Goal: Information Seeking & Learning: Learn about a topic

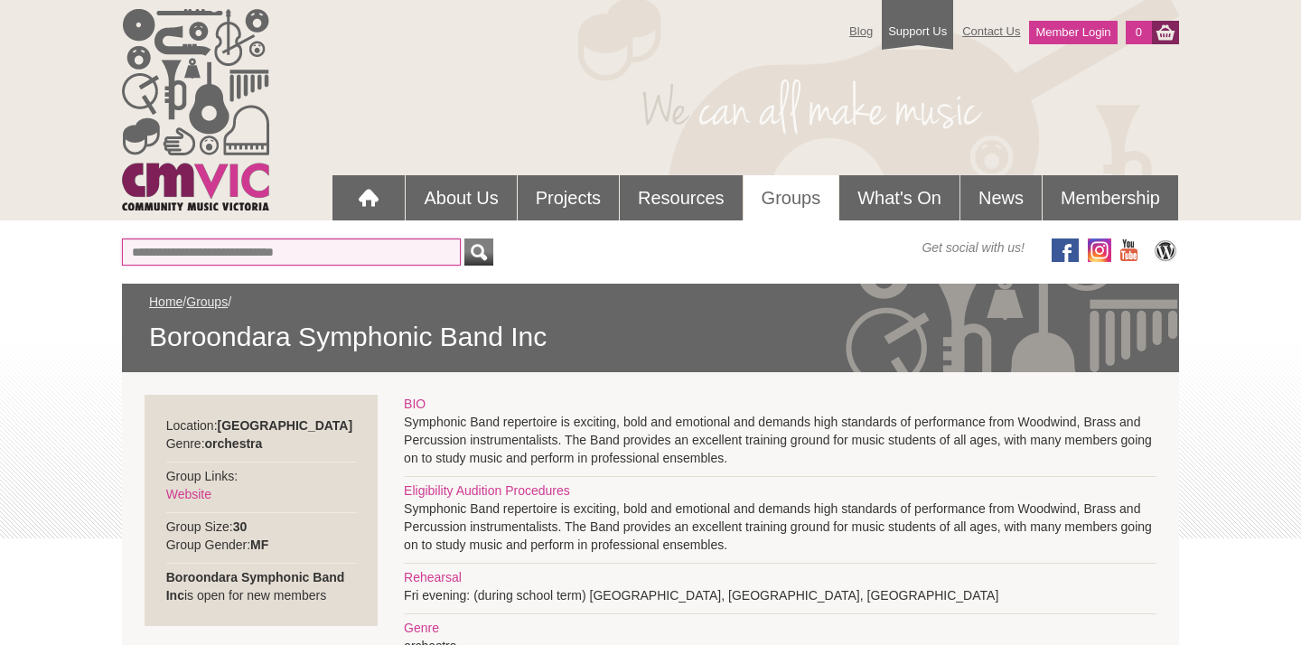
click at [304, 247] on input "text" at bounding box center [291, 252] width 339 height 27
click at [215, 301] on link "Groups" at bounding box center [207, 302] width 42 height 14
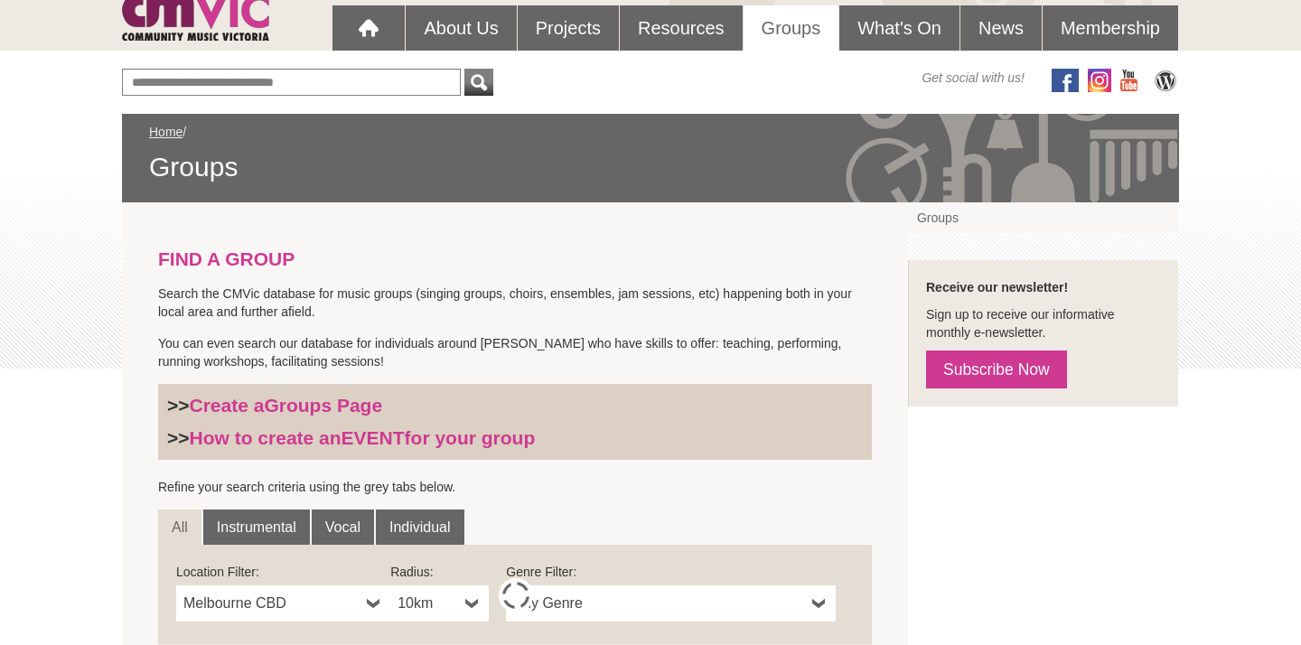
scroll to position [172, 0]
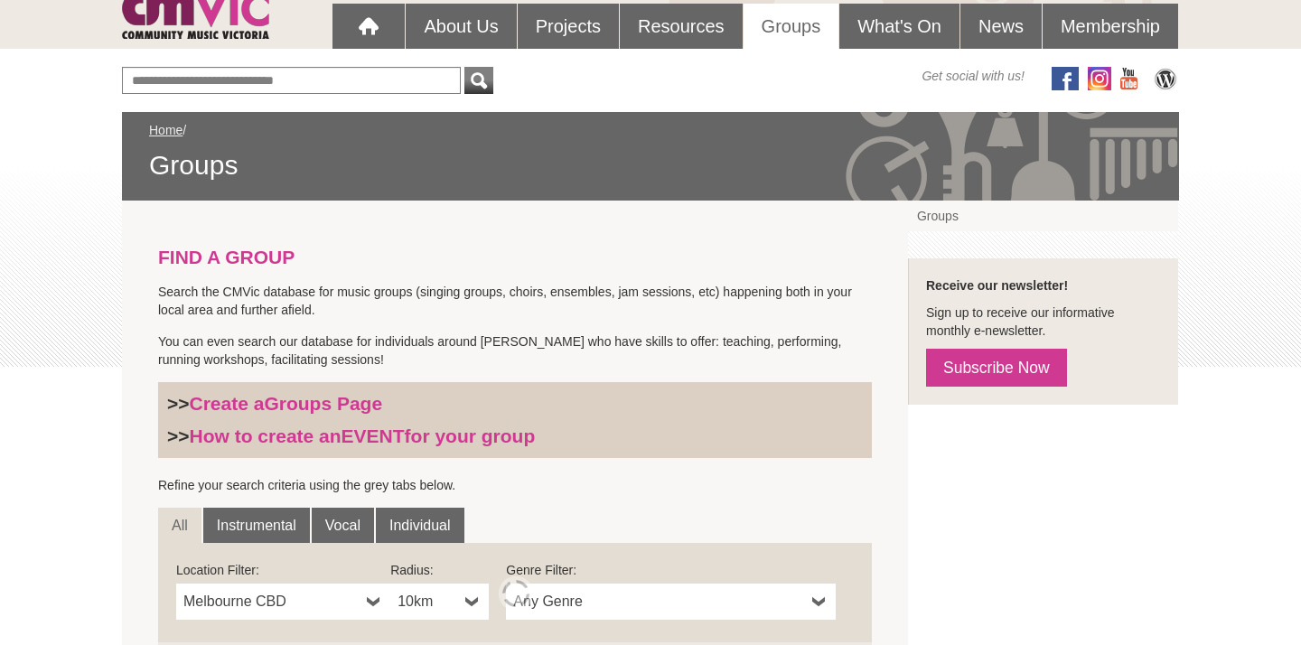
click at [214, 257] on strong "FIND A GROUP" at bounding box center [226, 257] width 136 height 21
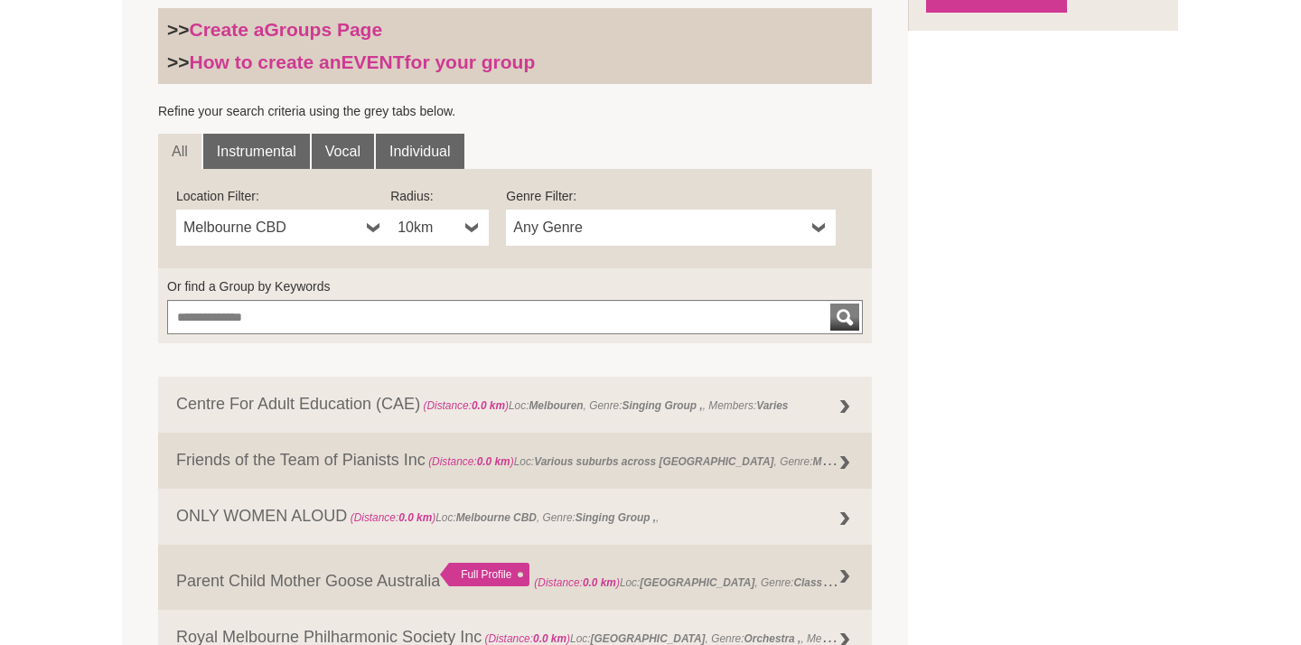
scroll to position [547, 0]
click at [459, 238] on link "10km" at bounding box center [439, 227] width 98 height 36
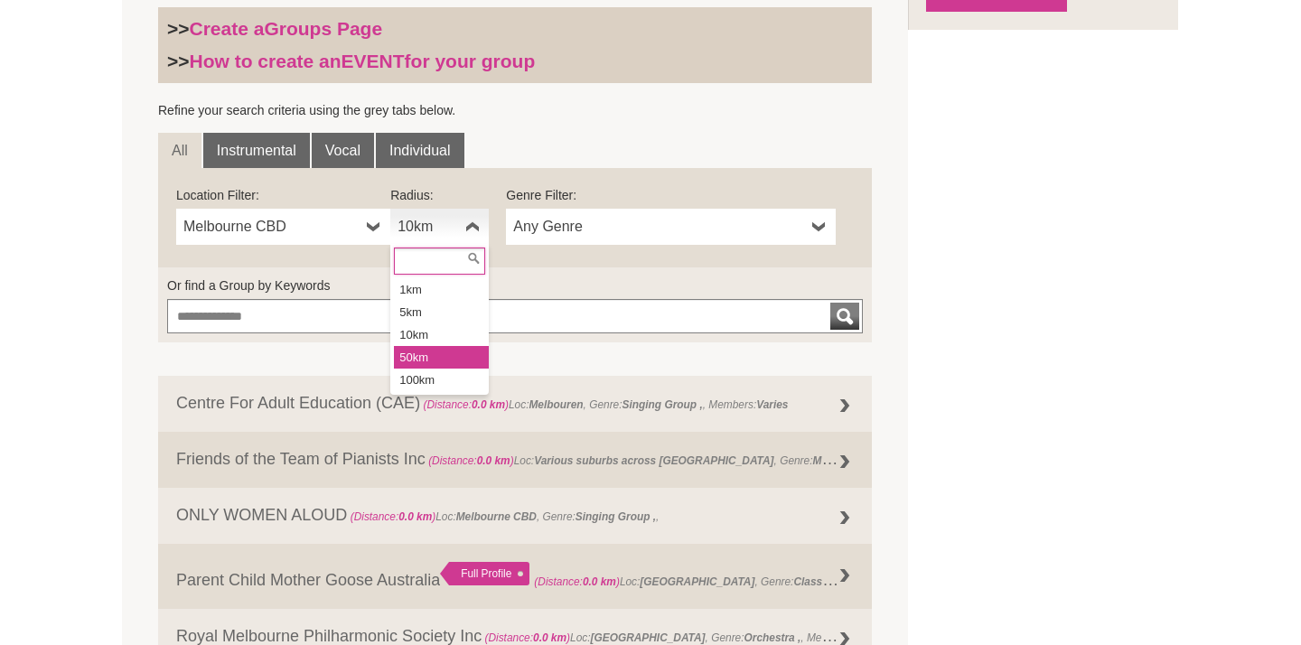
click at [425, 360] on li "50km" at bounding box center [441, 357] width 95 height 23
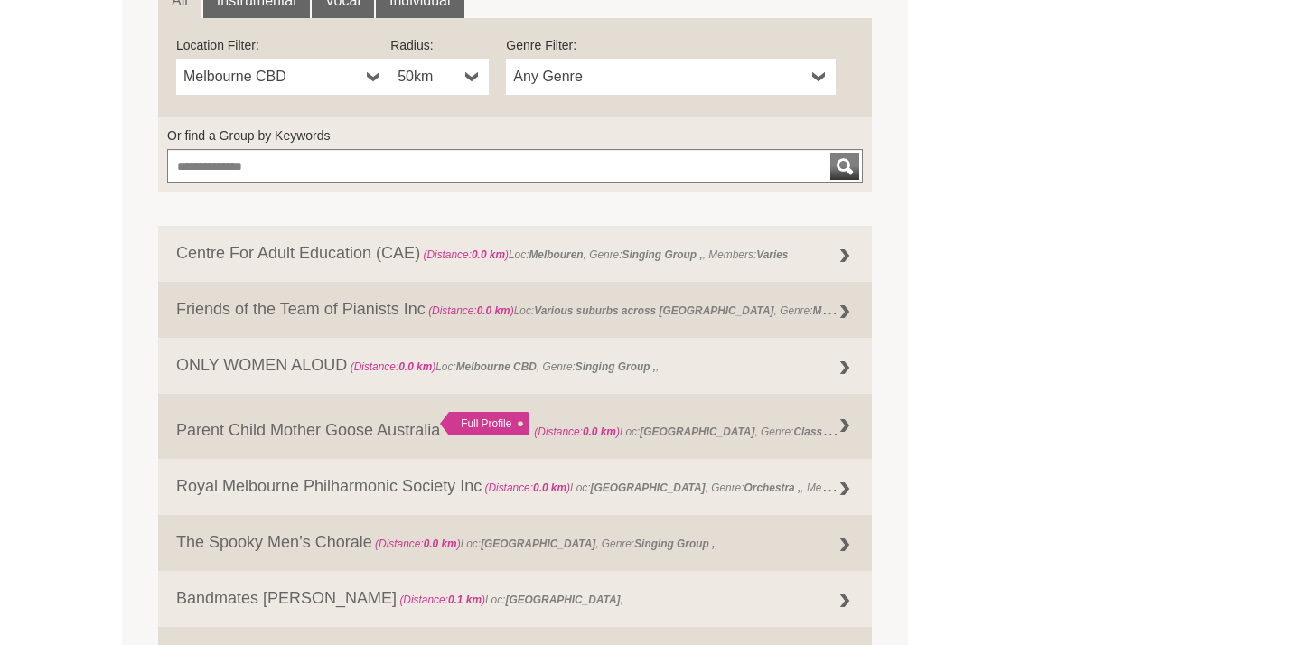
scroll to position [708, 0]
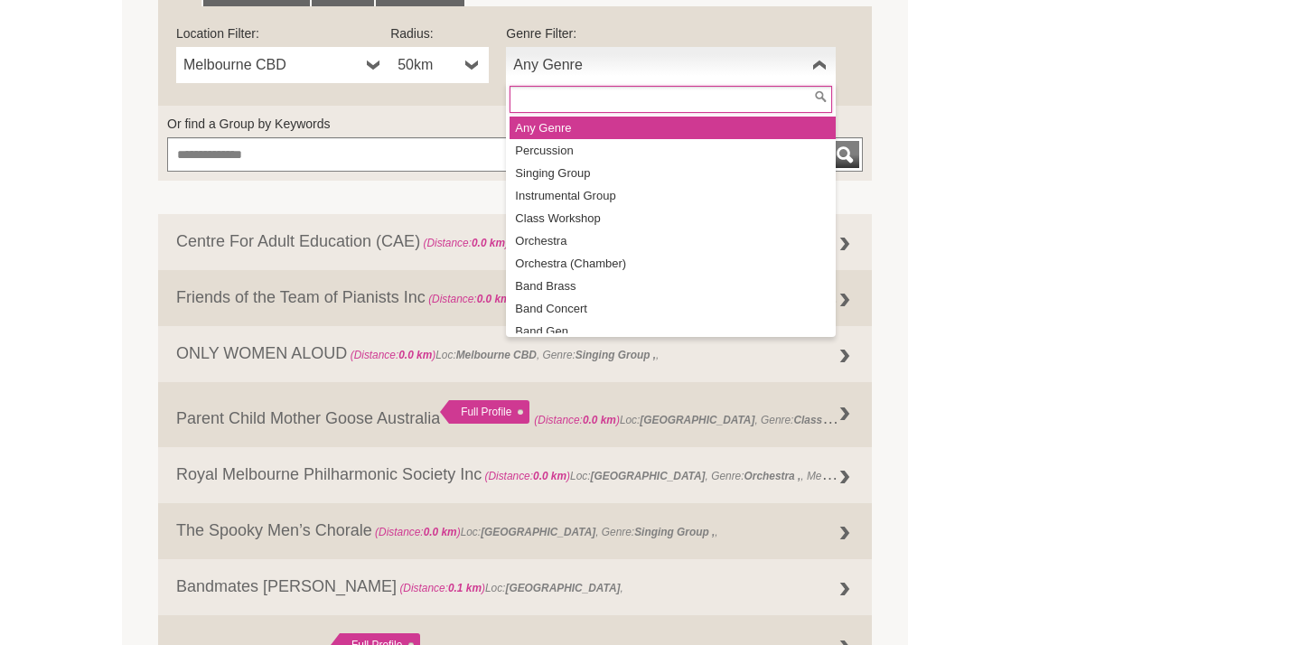
click at [613, 74] on span "Any Genre" at bounding box center [659, 65] width 292 height 22
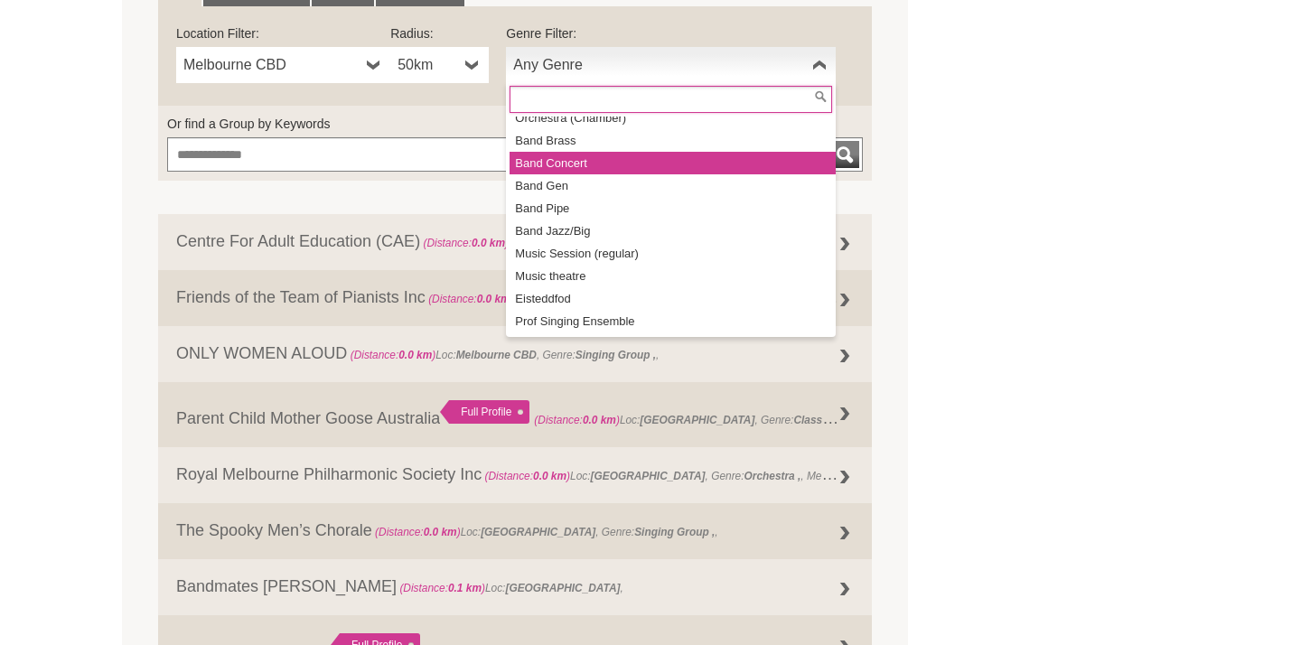
scroll to position [164, 0]
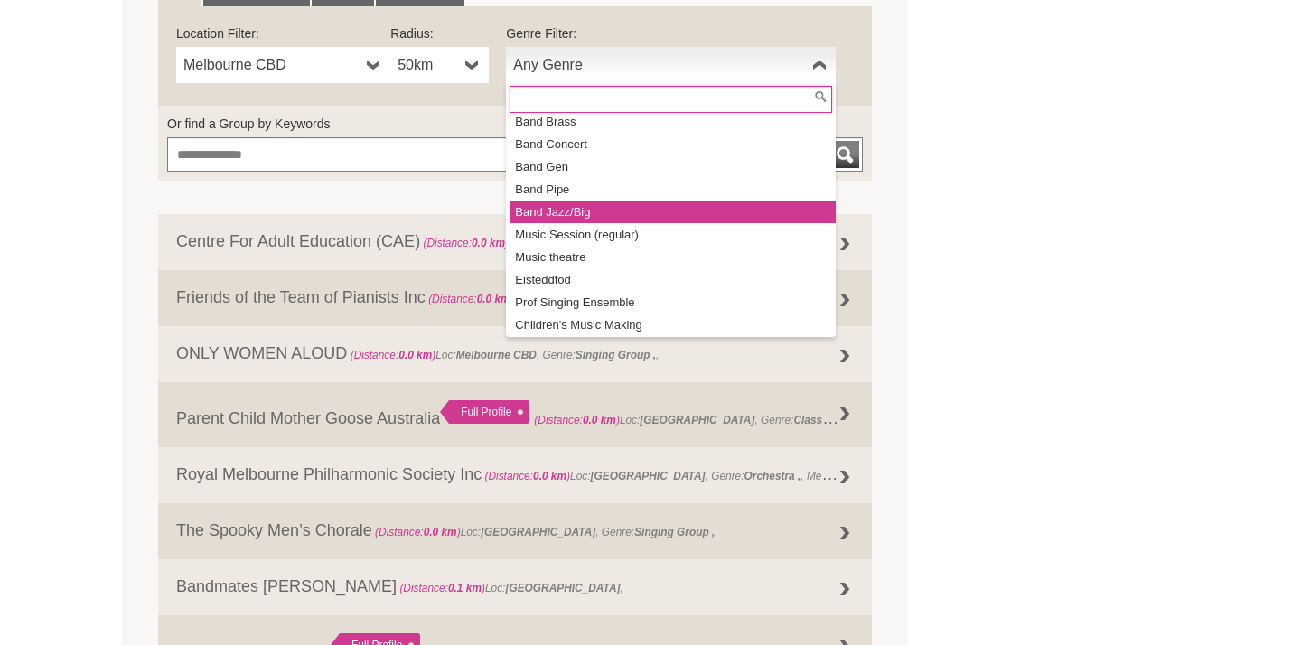
click at [581, 218] on li "Band Jazz/Big" at bounding box center [673, 212] width 326 height 23
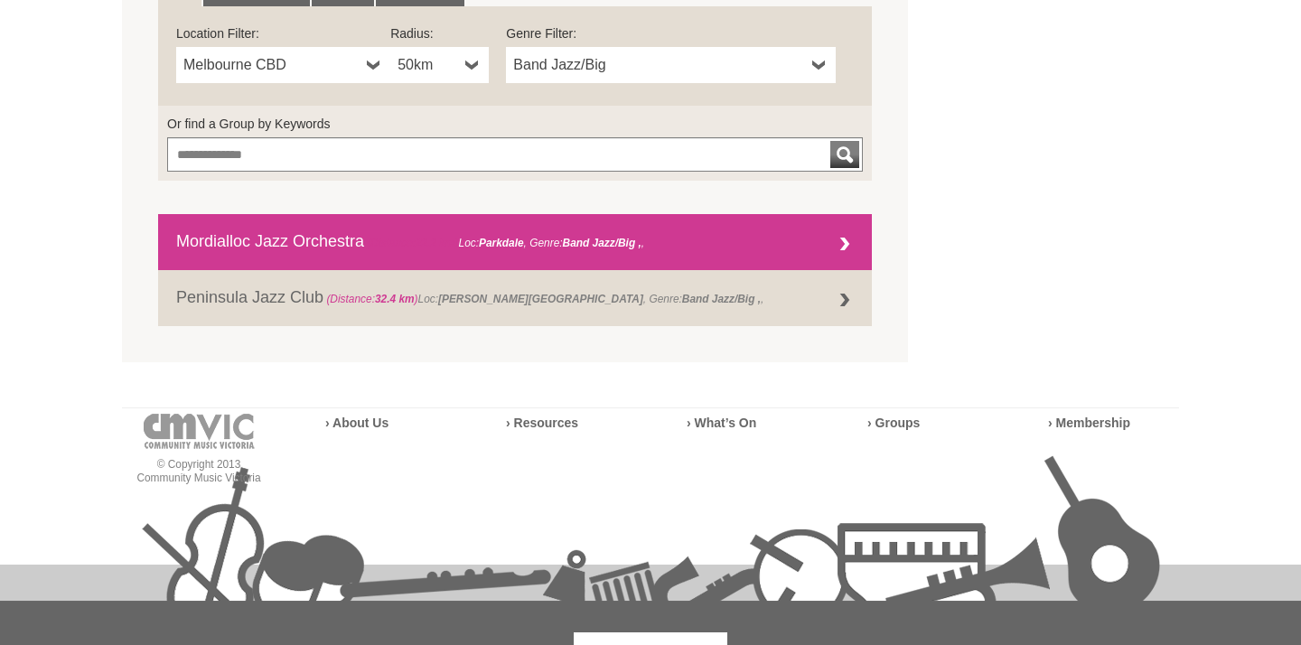
click at [299, 251] on link "Mordialloc Jazz Orchestra (Distance: 22.2 km ) Loc: Parkdale , Genre: Band Jazz…" at bounding box center [515, 242] width 714 height 56
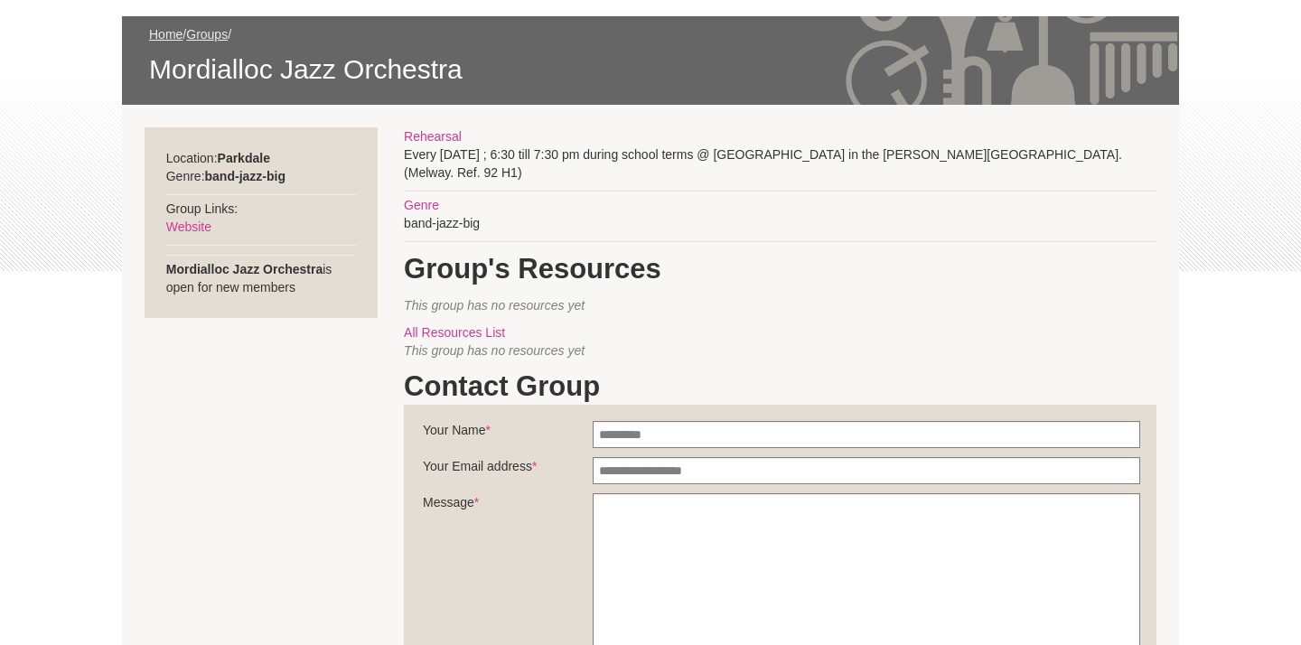
scroll to position [270, 0]
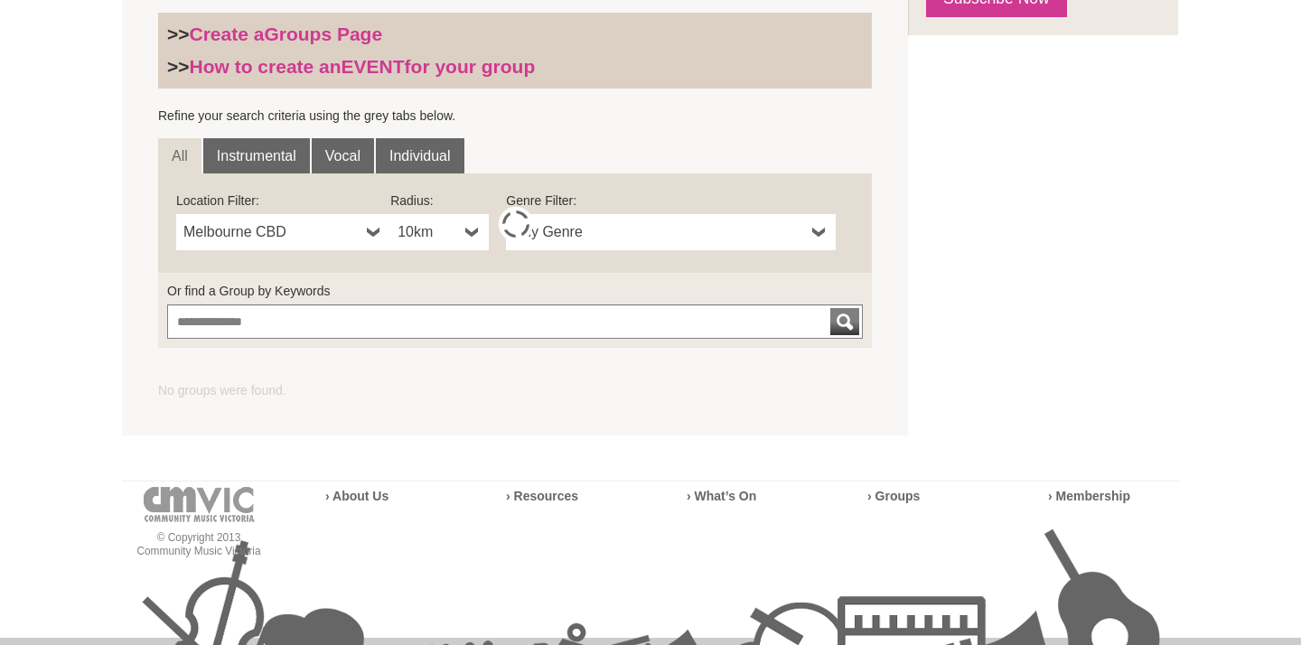
scroll to position [390, 0]
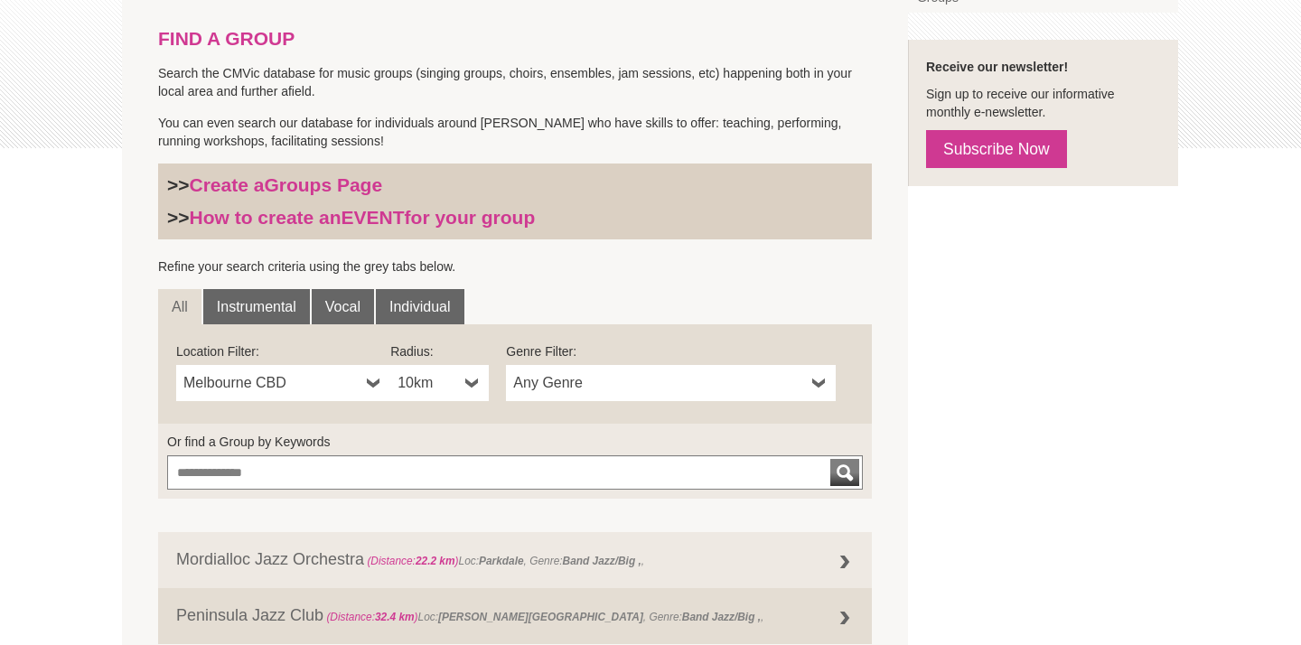
click at [601, 379] on span "Any Genre" at bounding box center [659, 383] width 292 height 22
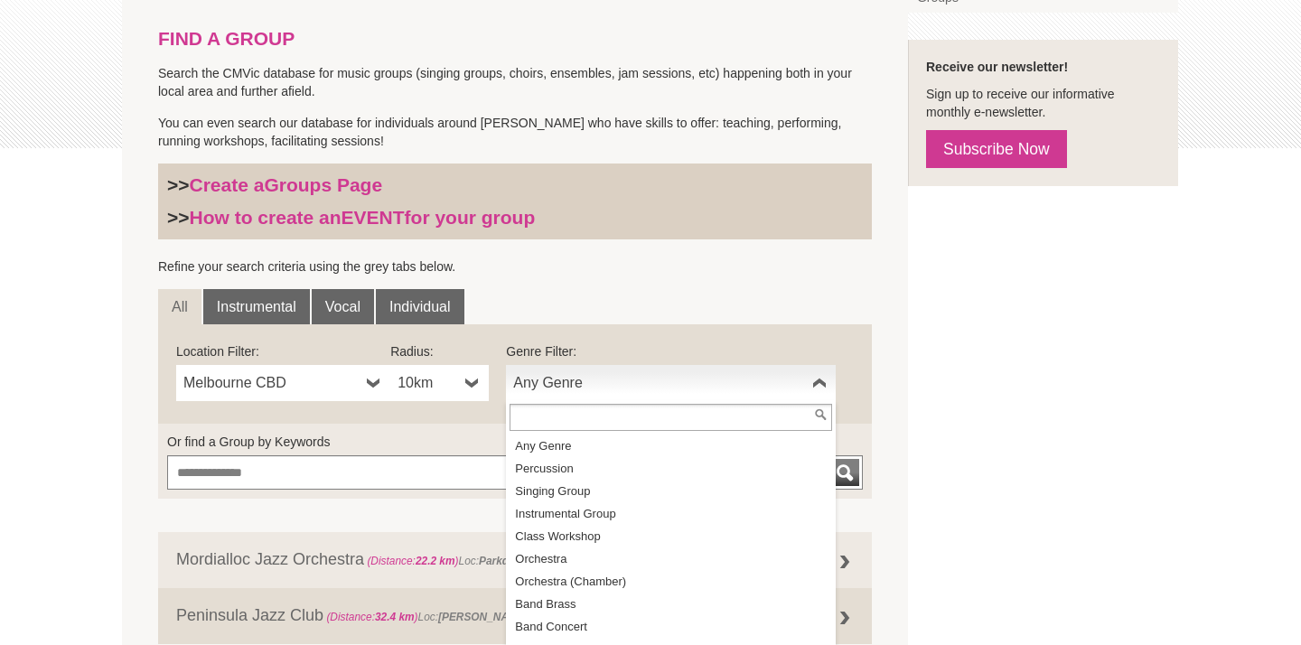
click at [440, 506] on section "FIND A GROUP Search the CMVic database for music groups (singing groups, choirs…" at bounding box center [515, 331] width 786 height 698
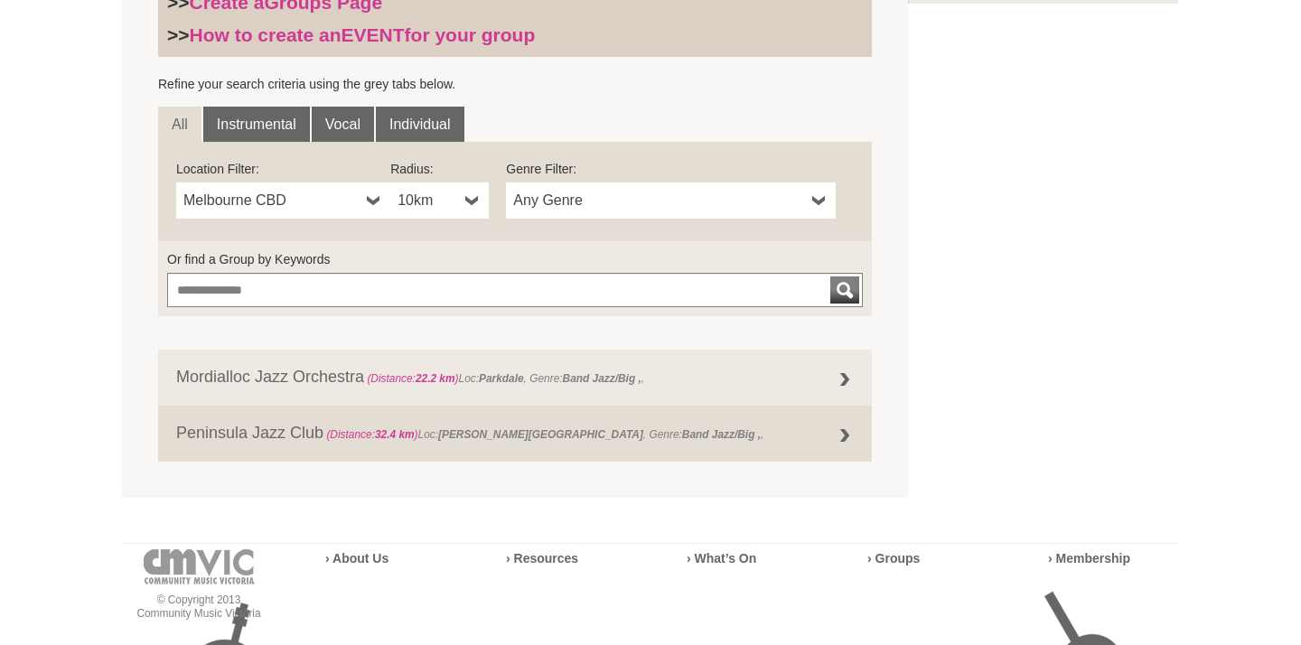
scroll to position [575, 0]
click at [722, 198] on span "Any Genre" at bounding box center [659, 199] width 292 height 22
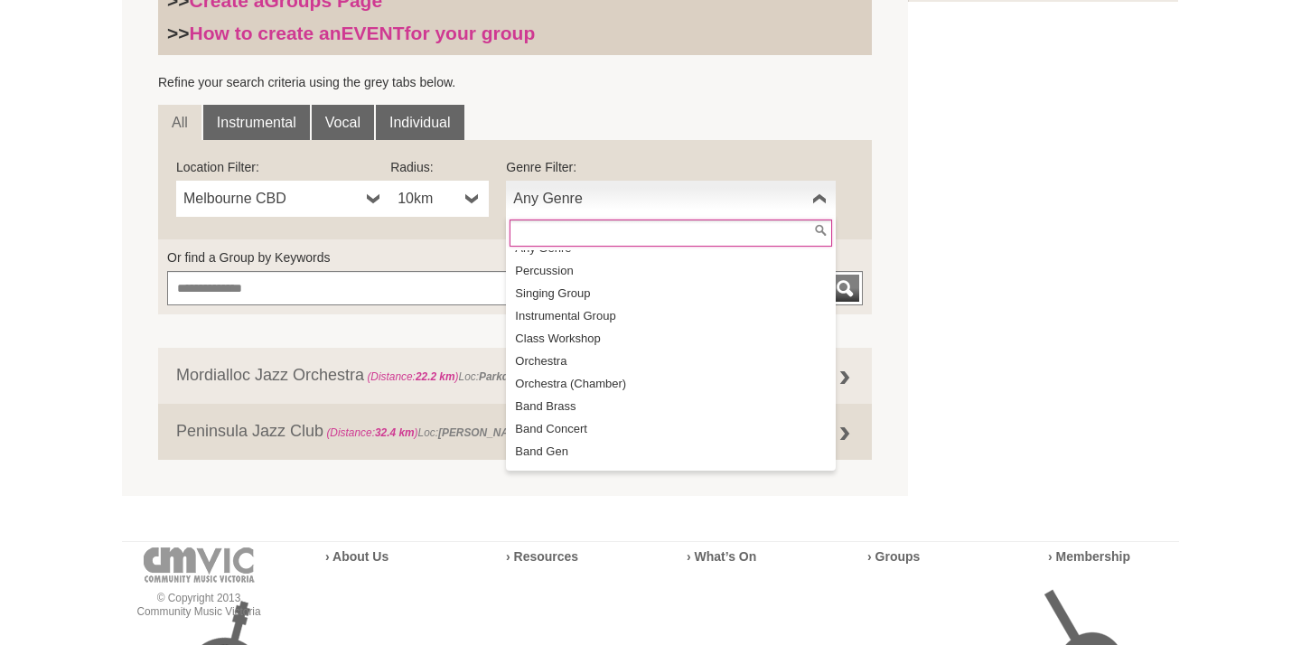
scroll to position [0, 0]
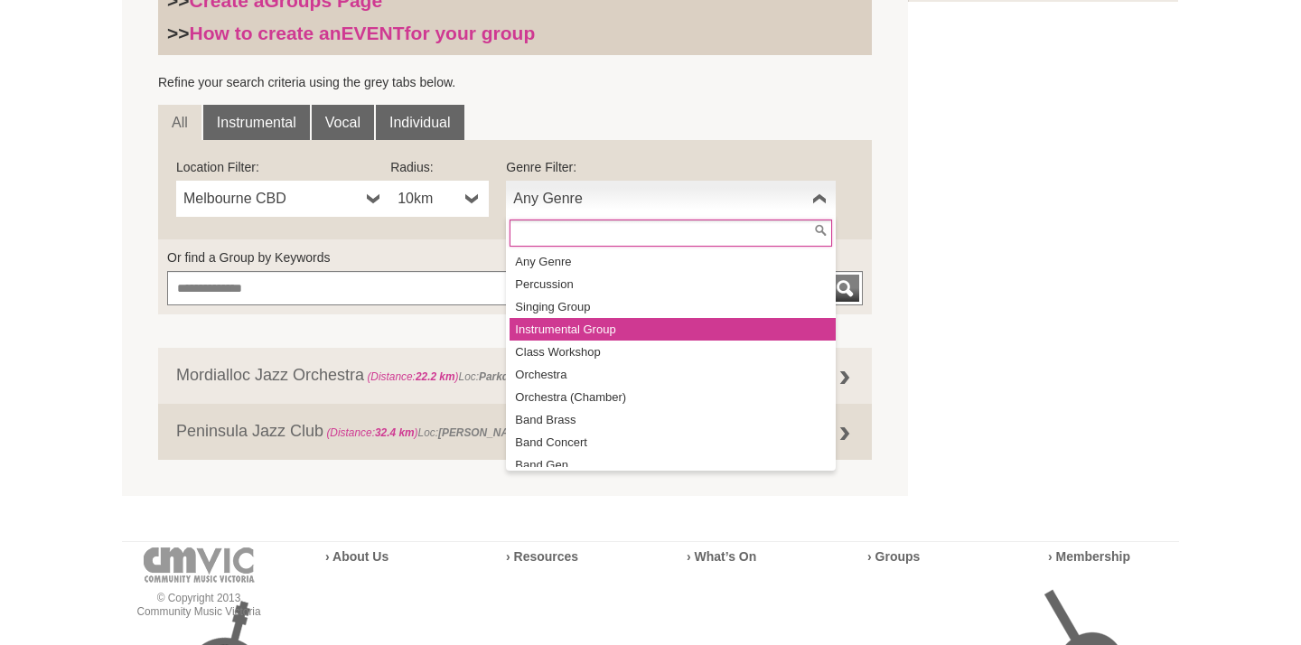
click at [659, 328] on li "Instrumental Group" at bounding box center [673, 329] width 326 height 23
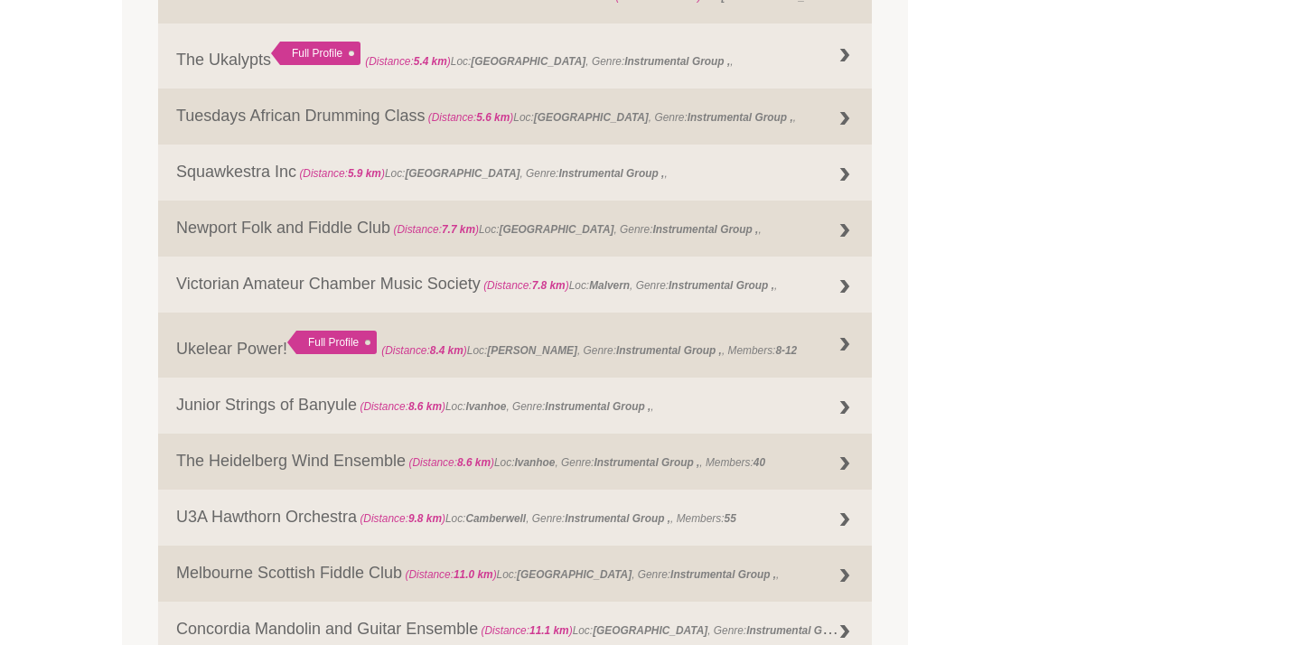
scroll to position [1392, 0]
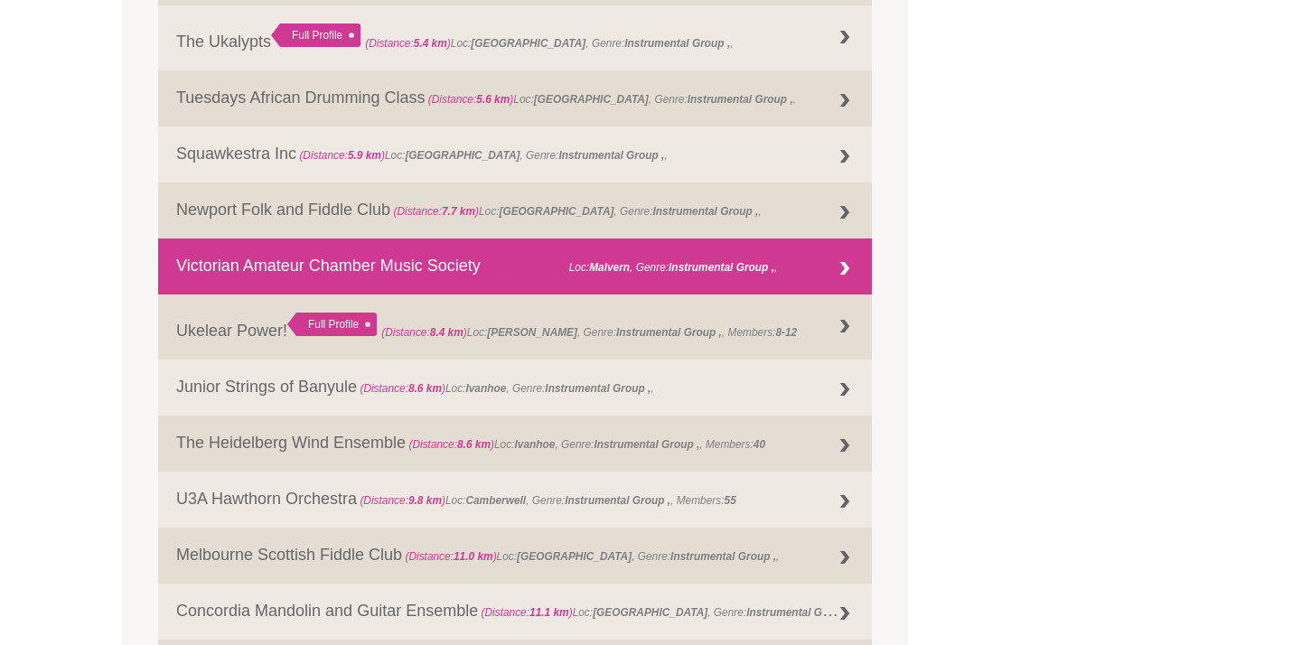
click at [838, 269] on div at bounding box center [845, 269] width 36 height 36
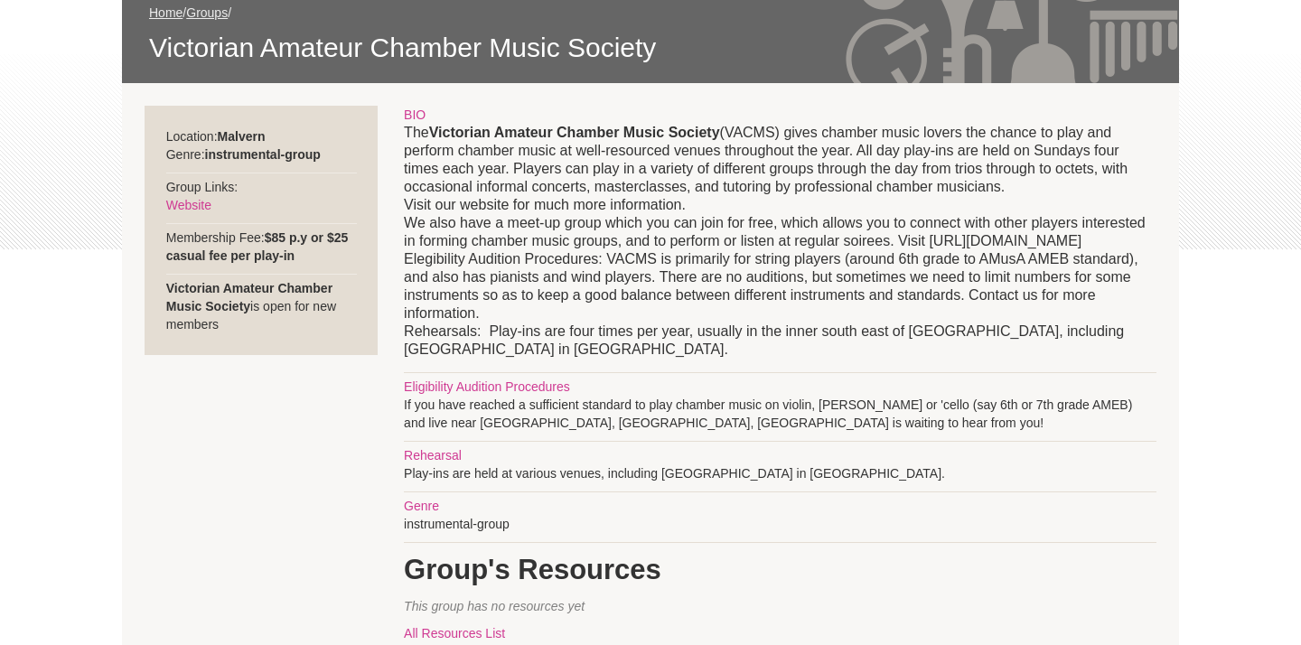
scroll to position [300, 0]
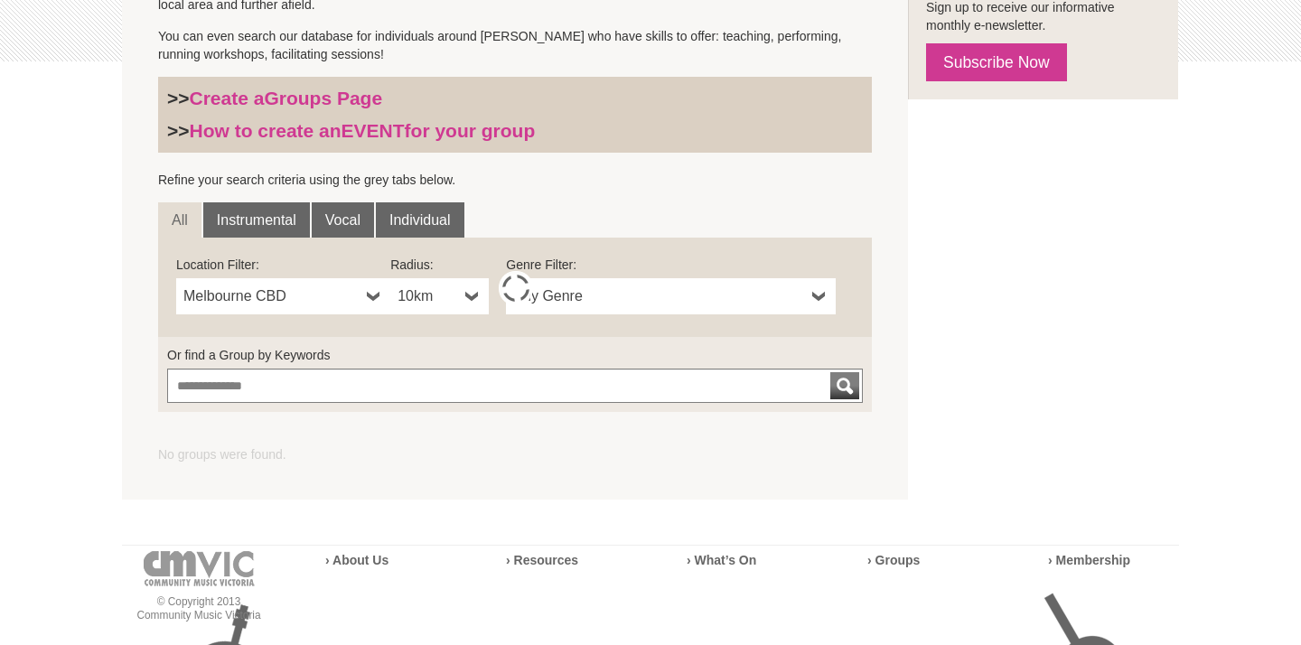
scroll to position [519, 0]
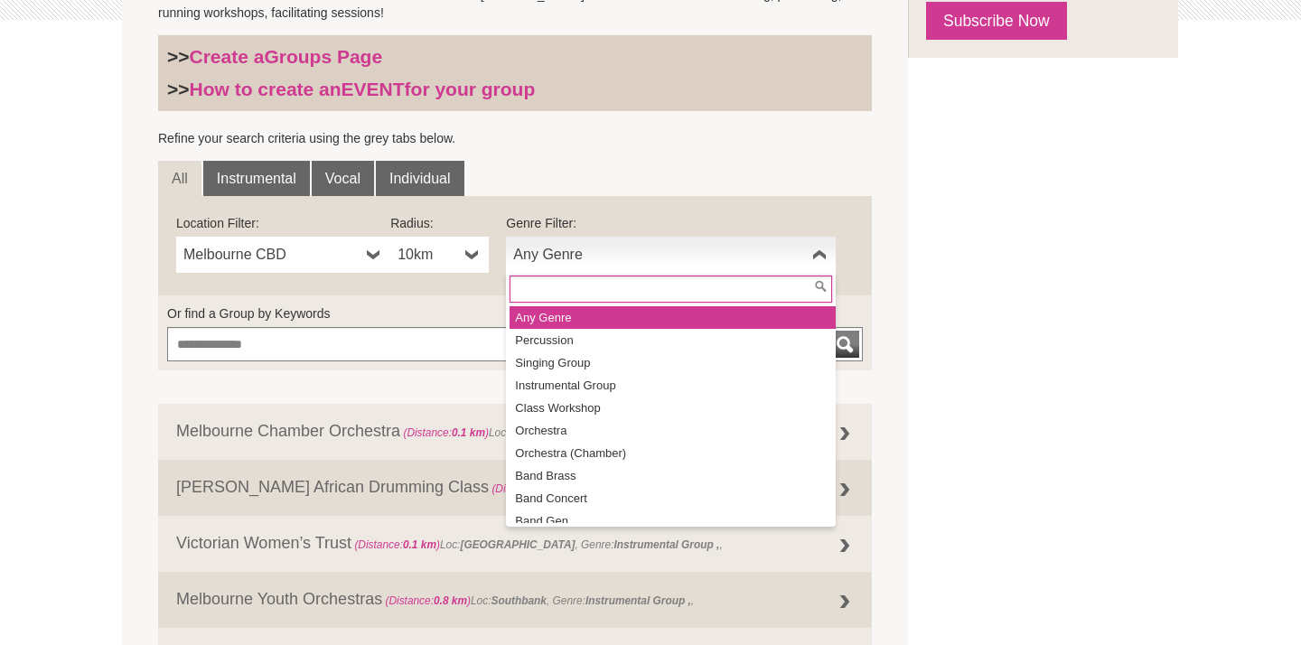
click at [585, 252] on span "Any Genre" at bounding box center [659, 255] width 292 height 22
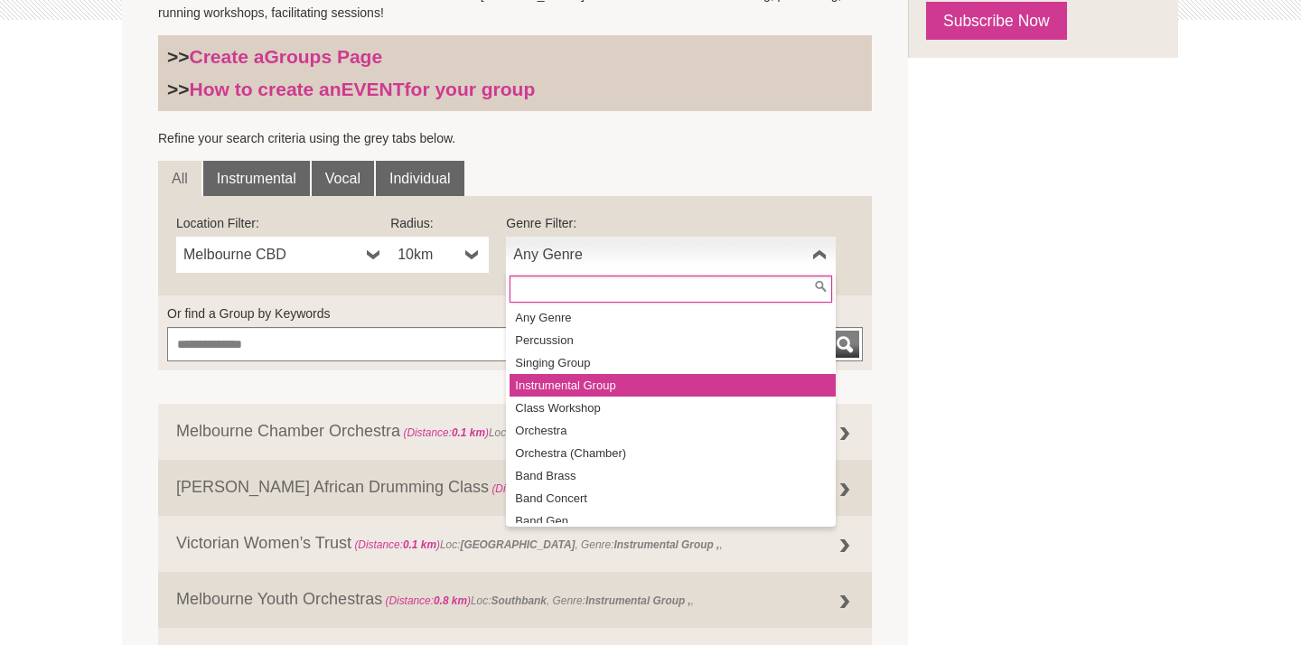
click at [596, 388] on li "Instrumental Group" at bounding box center [673, 385] width 326 height 23
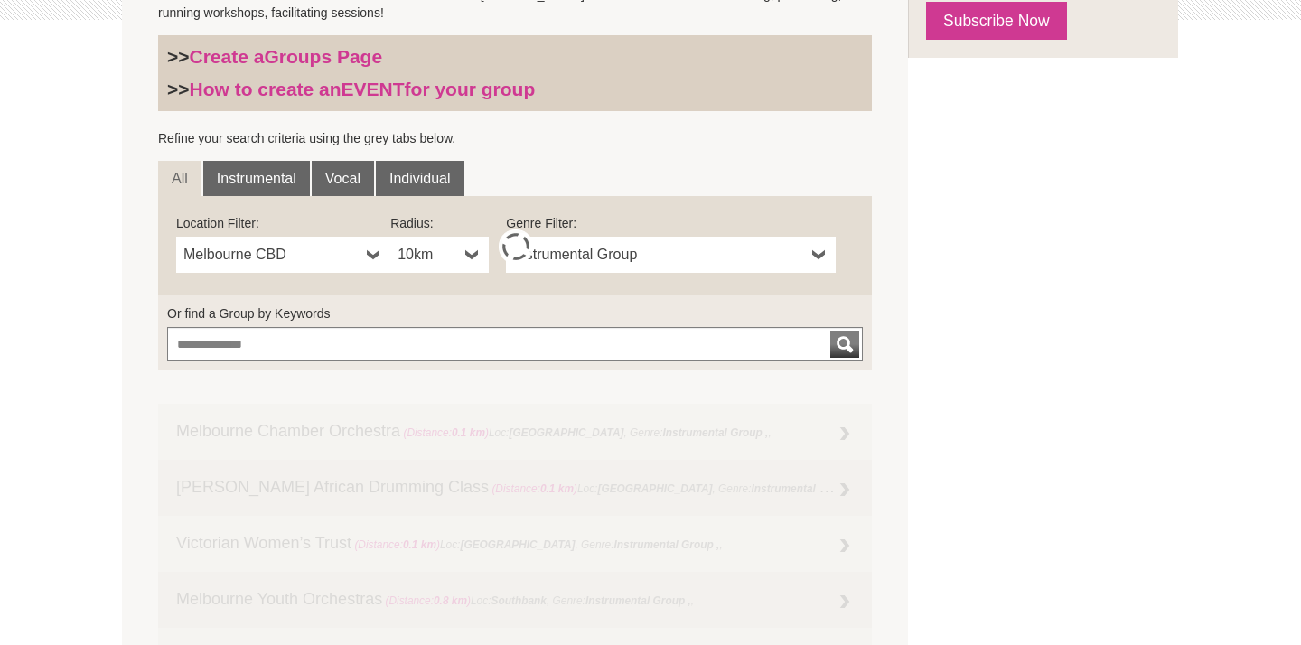
click at [432, 253] on span "10km" at bounding box center [428, 255] width 61 height 22
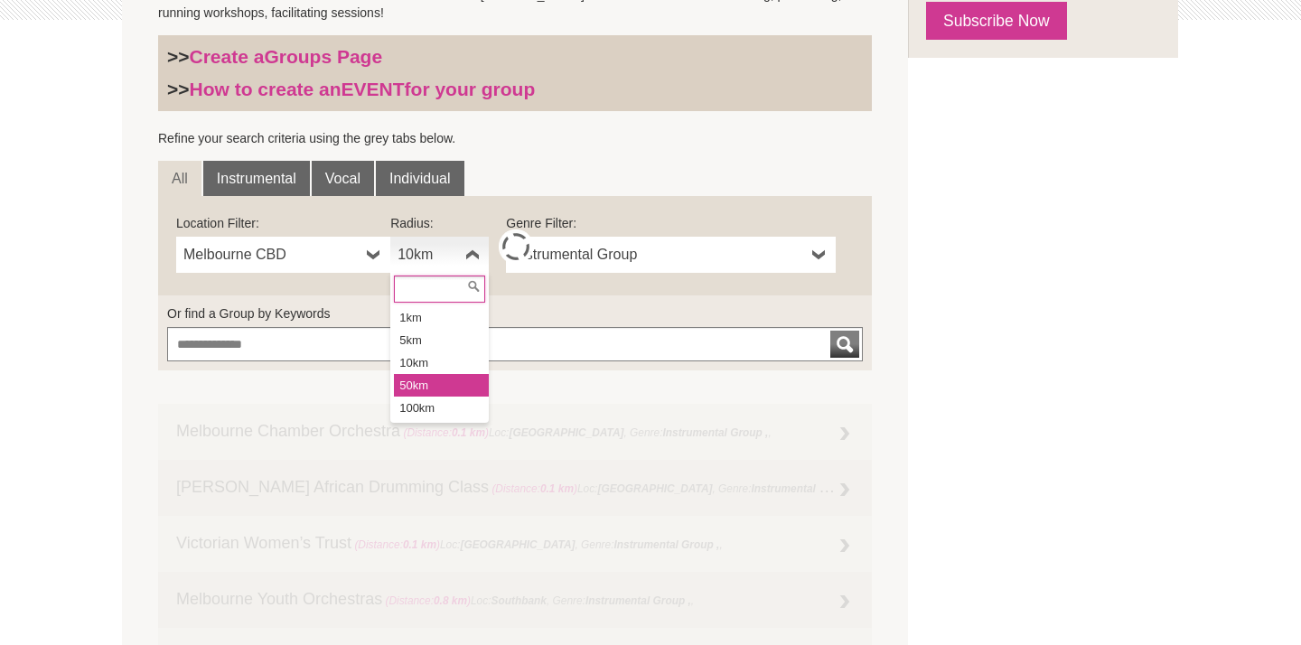
click at [426, 385] on li "50km" at bounding box center [441, 385] width 95 height 23
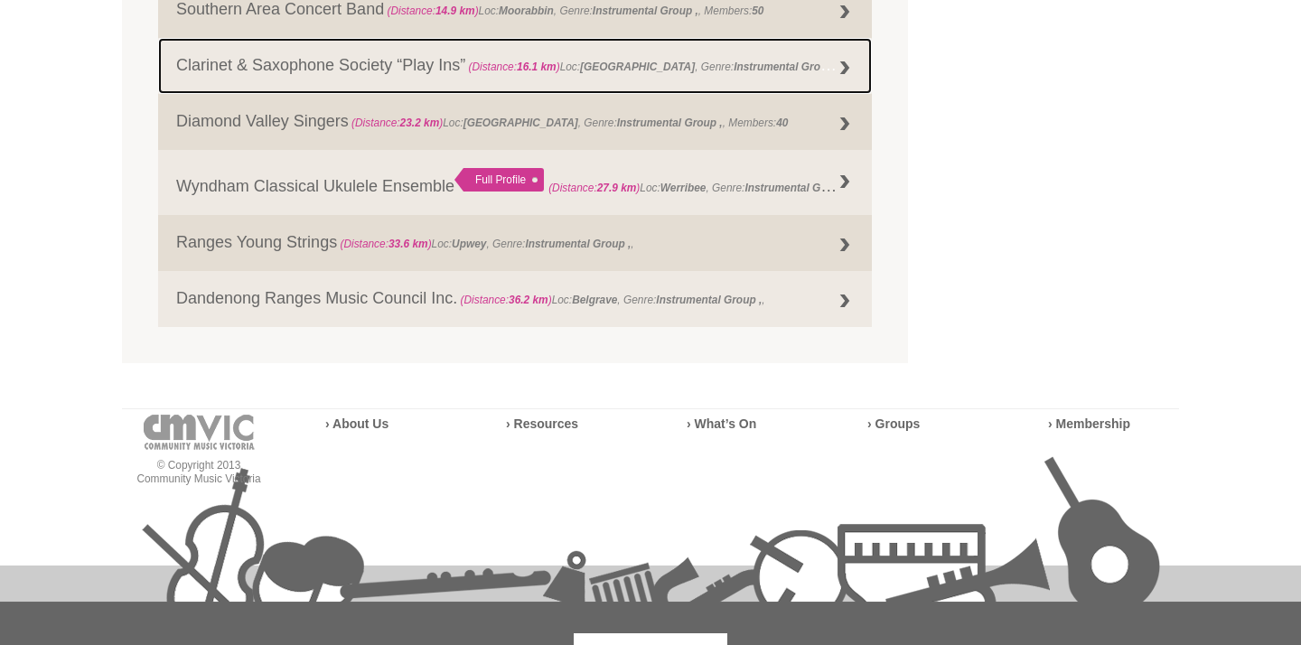
scroll to position [2175, 0]
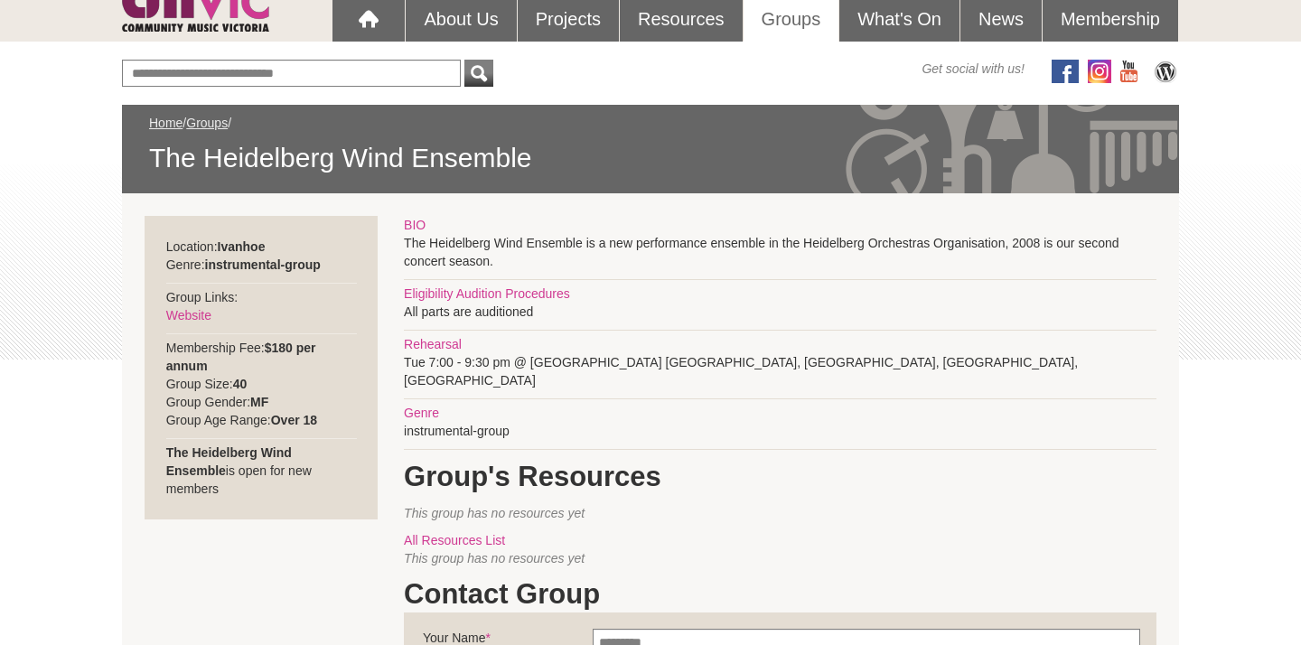
scroll to position [191, 0]
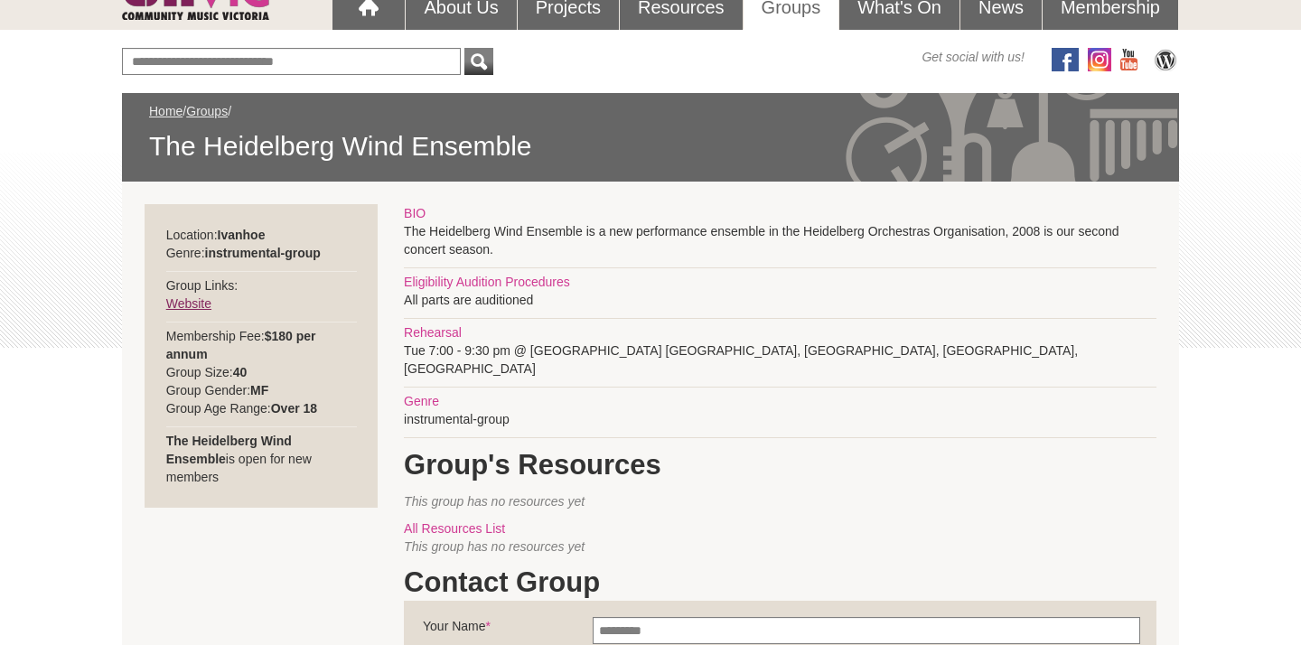
click at [197, 302] on link "Website" at bounding box center [188, 303] width 45 height 14
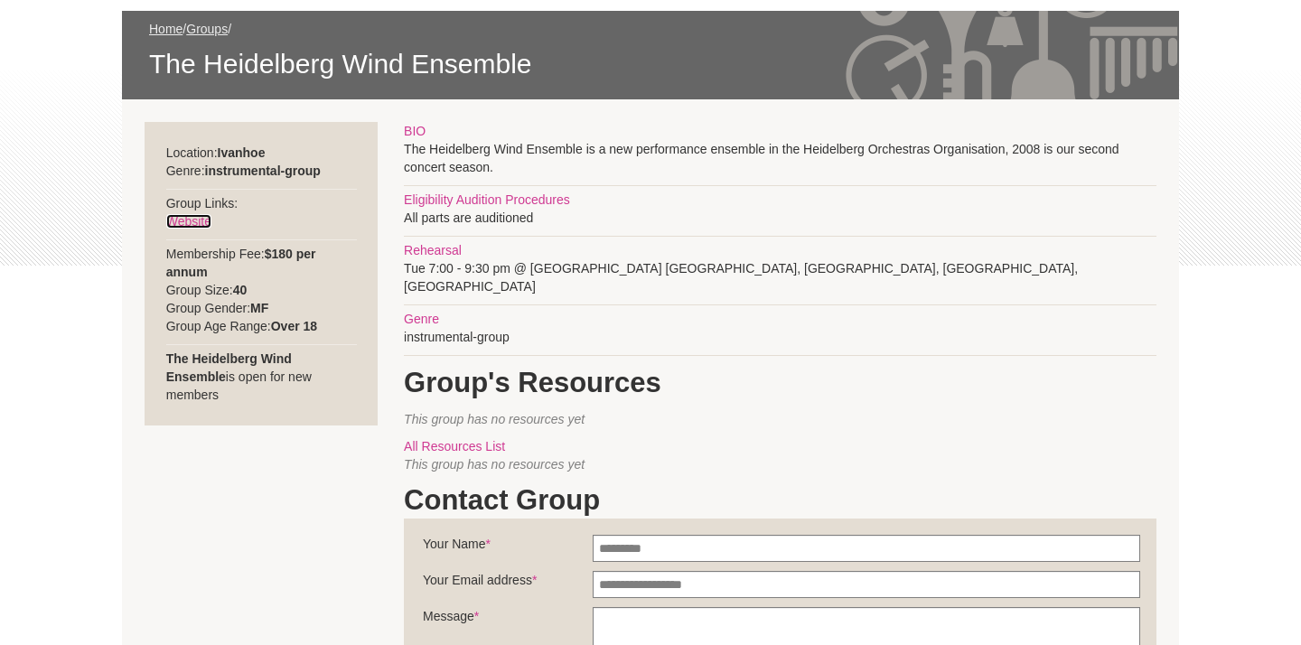
scroll to position [0, 0]
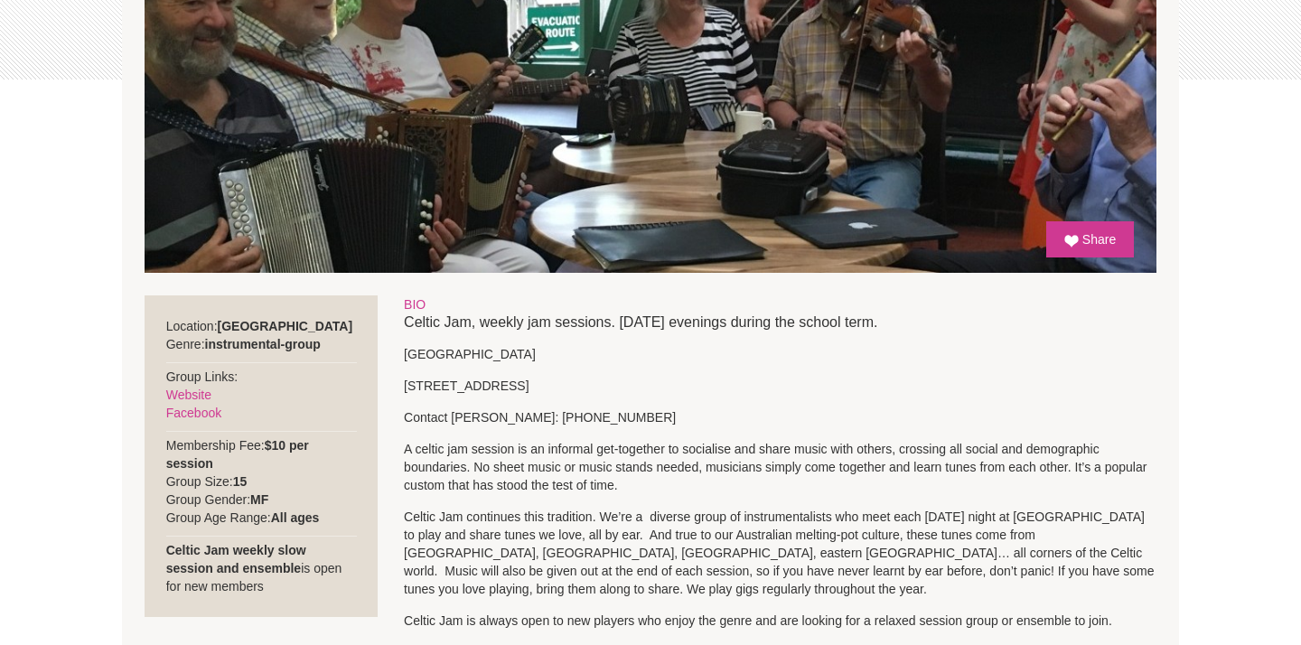
scroll to position [444, 0]
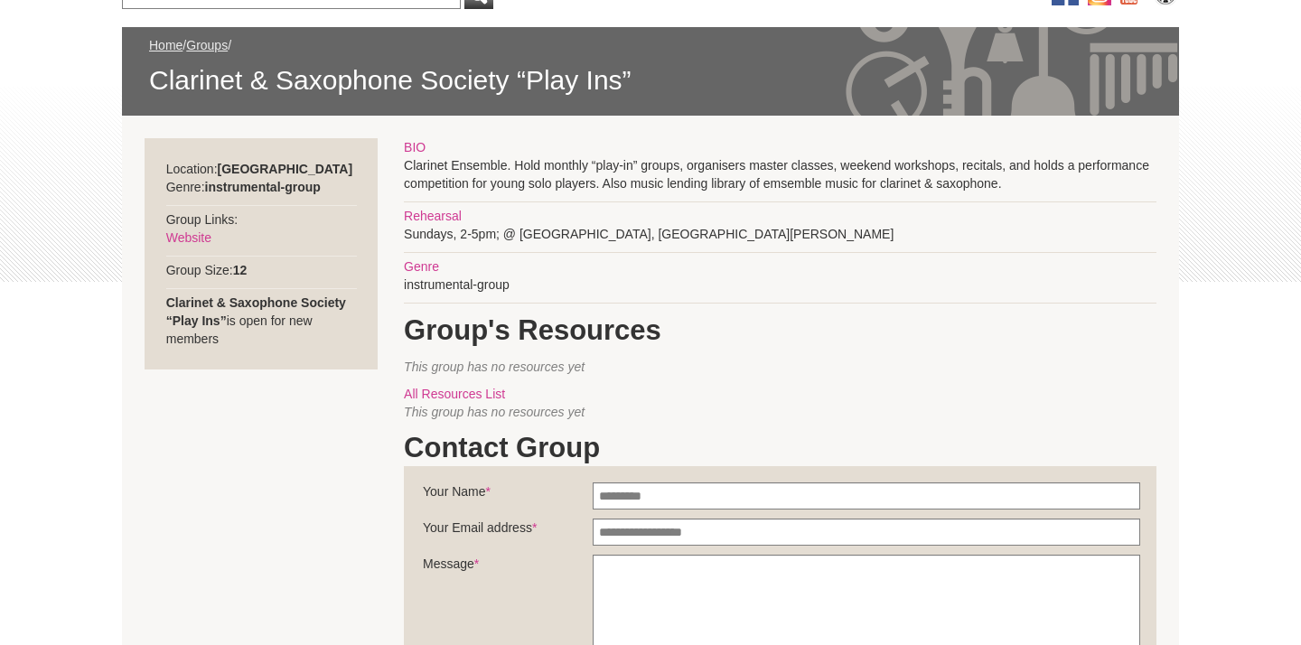
scroll to position [259, 0]
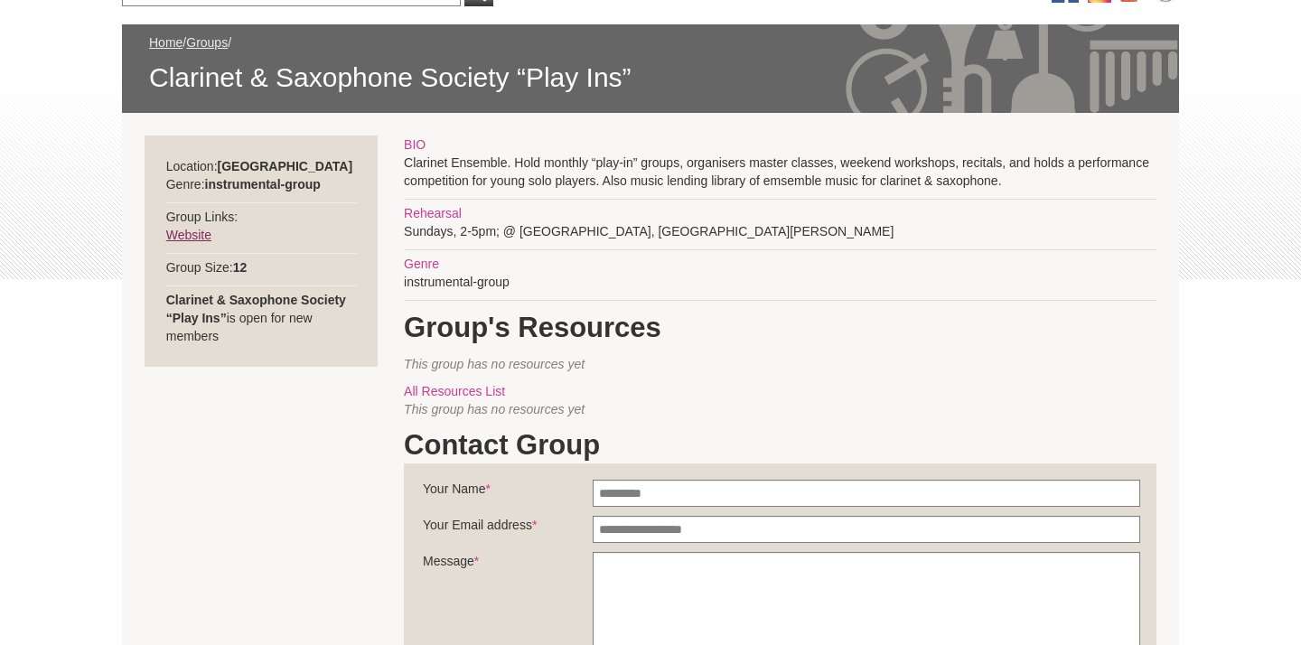
click at [190, 237] on link "Website" at bounding box center [188, 235] width 45 height 14
